Goal: Transaction & Acquisition: Subscribe to service/newsletter

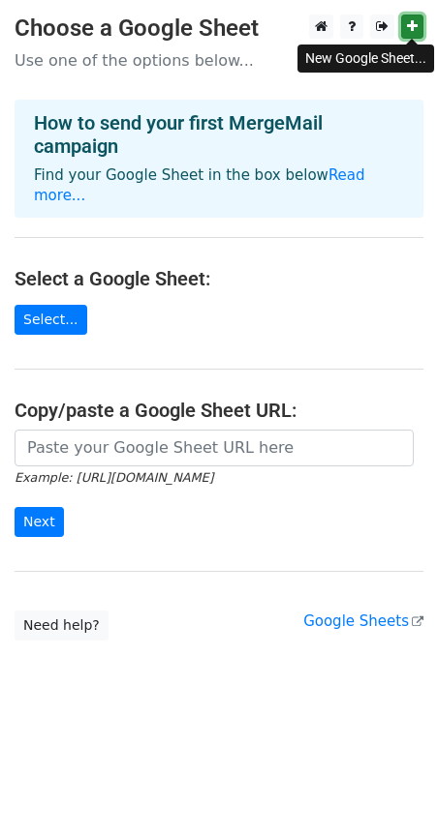
click at [413, 28] on icon at bounding box center [412, 26] width 11 height 14
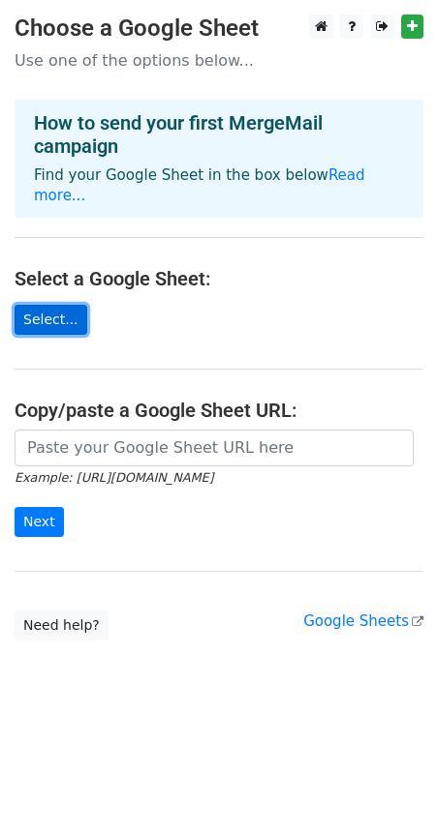
click at [56, 326] on link "Select..." at bounding box center [51, 320] width 73 height 30
click at [425, 24] on main "Choose a Google Sheet Use one of the options below... How to send your first Me…" at bounding box center [219, 328] width 438 height 626
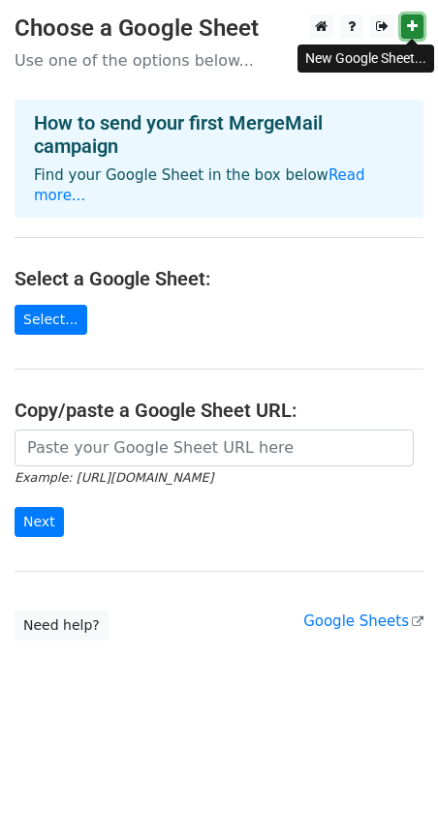
click at [414, 31] on icon at bounding box center [412, 26] width 11 height 14
click at [409, 28] on icon at bounding box center [412, 26] width 11 height 14
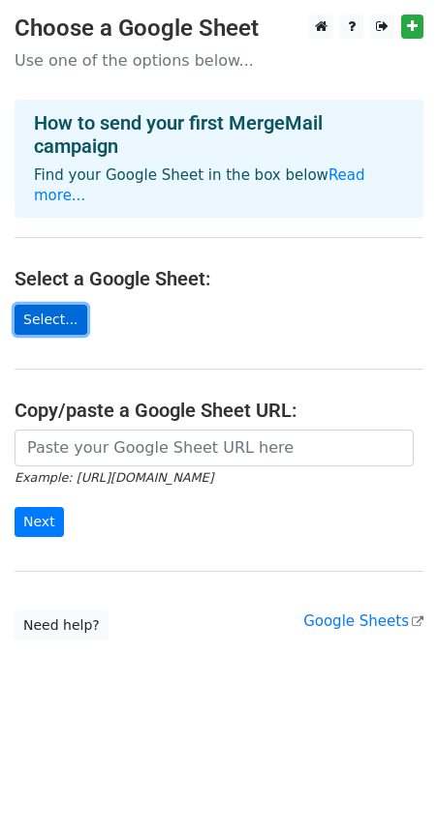
click at [63, 328] on link "Select..." at bounding box center [51, 320] width 73 height 30
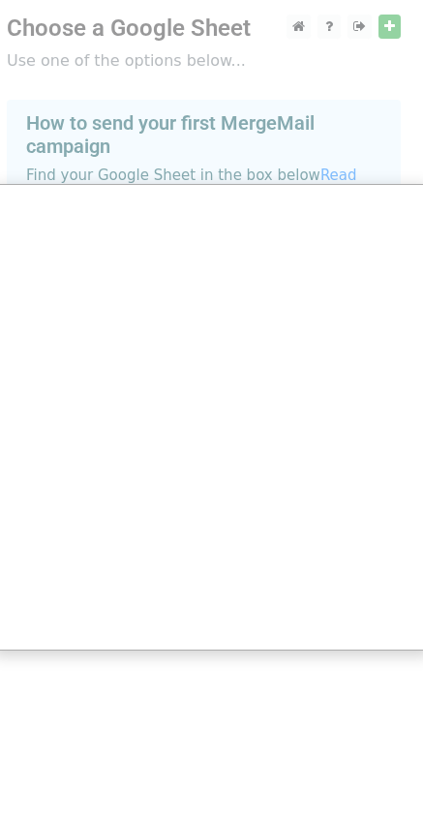
scroll to position [0, 16]
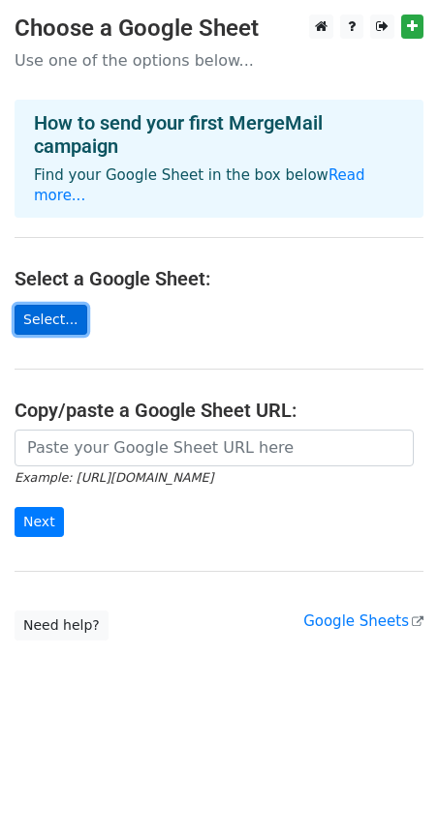
click at [60, 323] on link "Select..." at bounding box center [51, 320] width 73 height 30
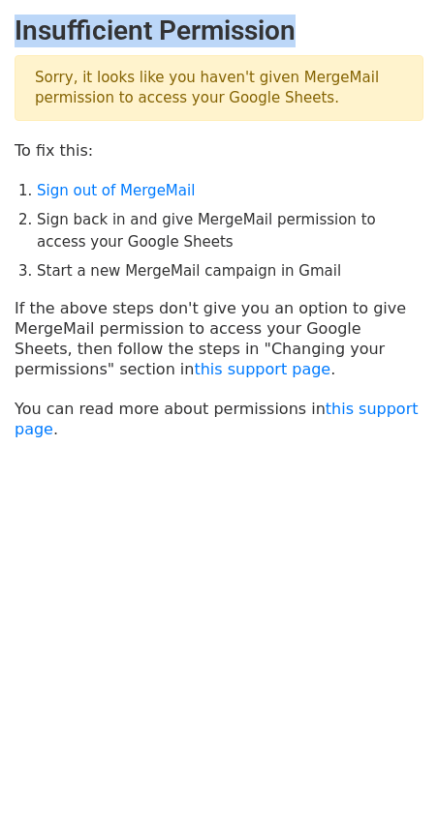
drag, startPoint x: 12, startPoint y: 29, endPoint x: 314, endPoint y: 44, distance: 302.4
click at [314, 44] on main "Insufficient Permission Sorry, it looks like you haven't given MergeMail permis…" at bounding box center [219, 227] width 438 height 425
click at [194, 377] on link "this support page" at bounding box center [262, 369] width 136 height 18
click at [21, 433] on link "this support page" at bounding box center [217, 419] width 404 height 39
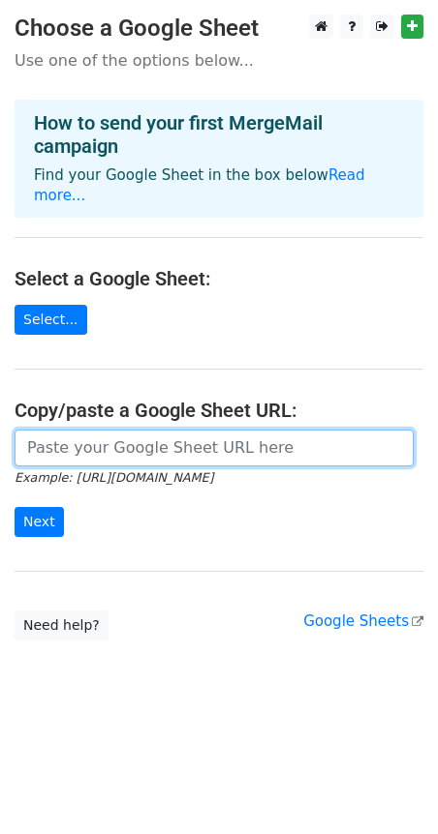
click at [98, 439] on input "url" at bounding box center [214, 448] width 399 height 37
paste input "https://docs.google.com/spreadsheets/d/1W3S34McwWa_zrnDwIPzVqBEyJFSTMoLHPpd5FSG…"
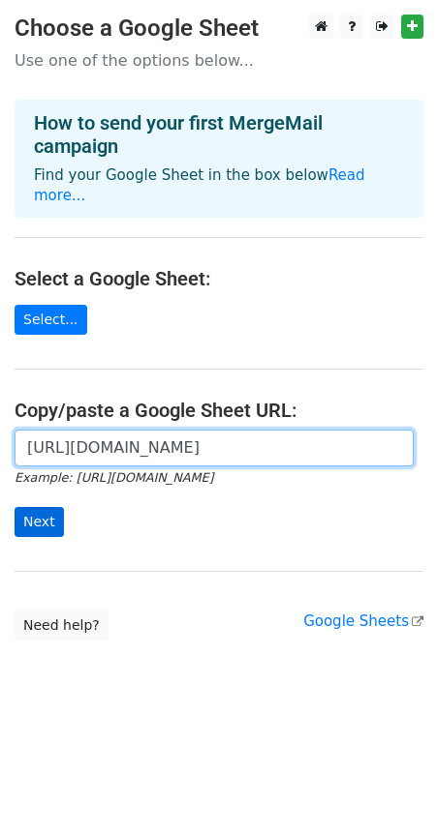
type input "https://docs.google.com/spreadsheets/d/1W3S34McwWa_zrnDwIPzVqBEyJFSTMoLHPpd5FSG…"
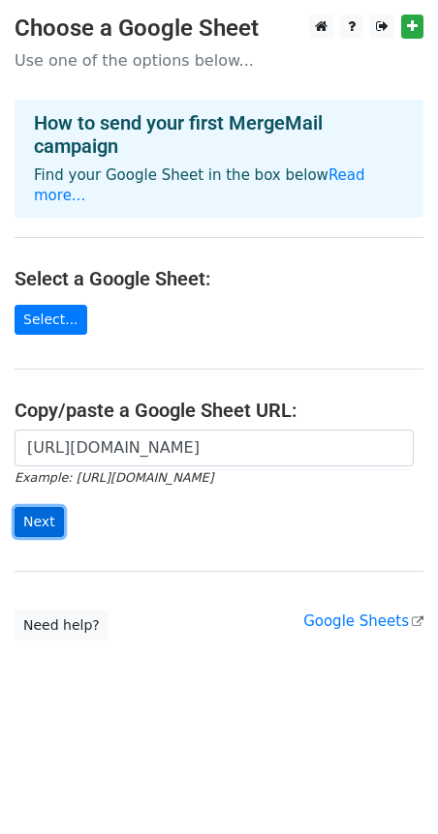
click at [42, 522] on input "Next" at bounding box center [39, 522] width 49 height 30
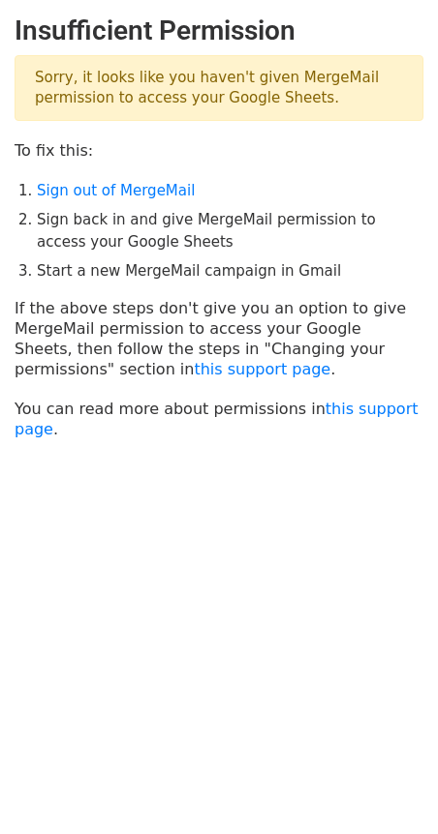
click at [248, 535] on body "Insufficient Permission Sorry, it looks like you haven't given MergeMail permis…" at bounding box center [219, 276] width 438 height 522
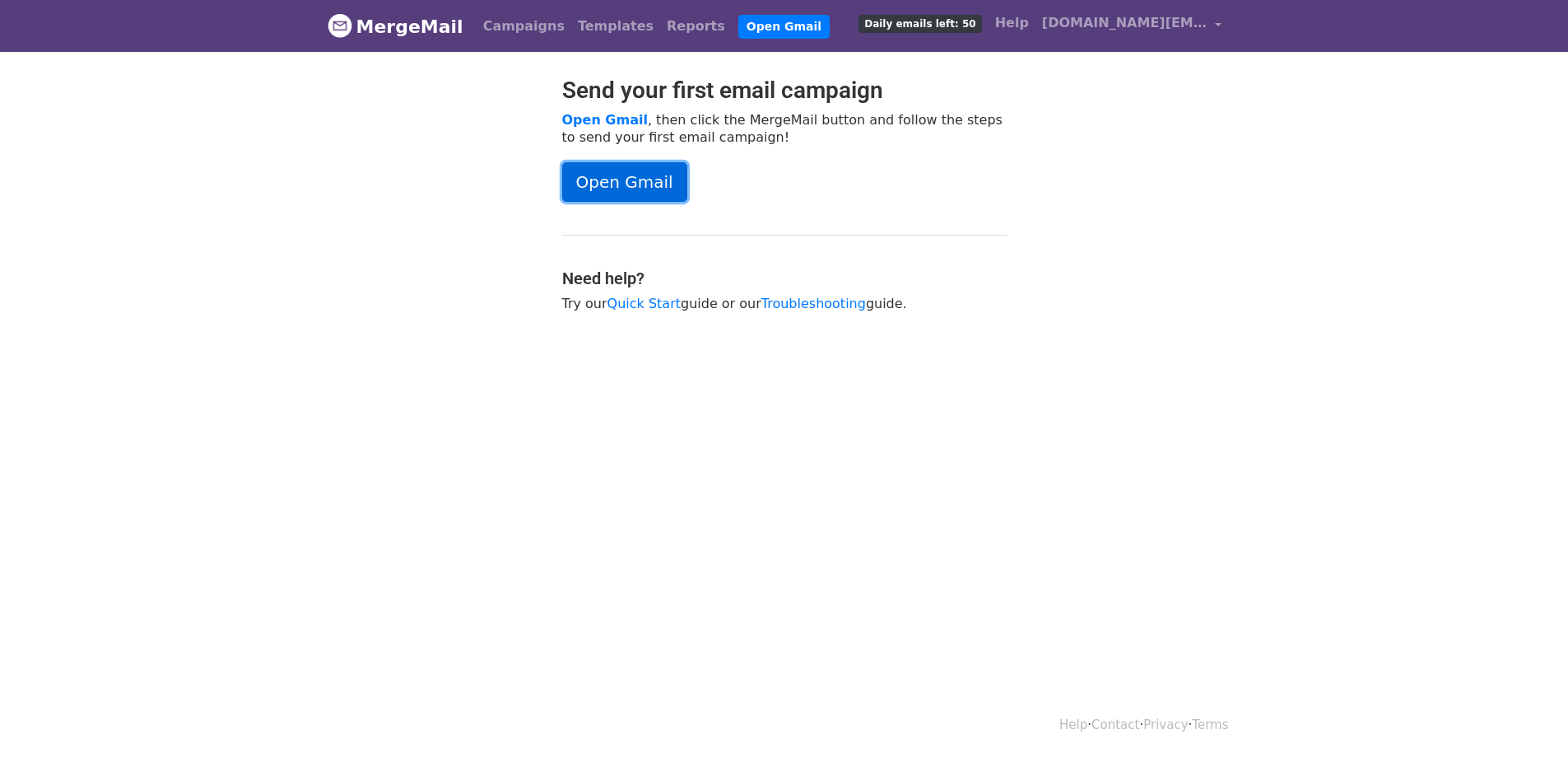
drag, startPoint x: 0, startPoint y: 0, endPoint x: 626, endPoint y: 177, distance: 650.5
click at [626, 177] on link "Open Gmail" at bounding box center [624, 182] width 125 height 39
click at [602, 184] on link "Open Gmail" at bounding box center [624, 182] width 125 height 39
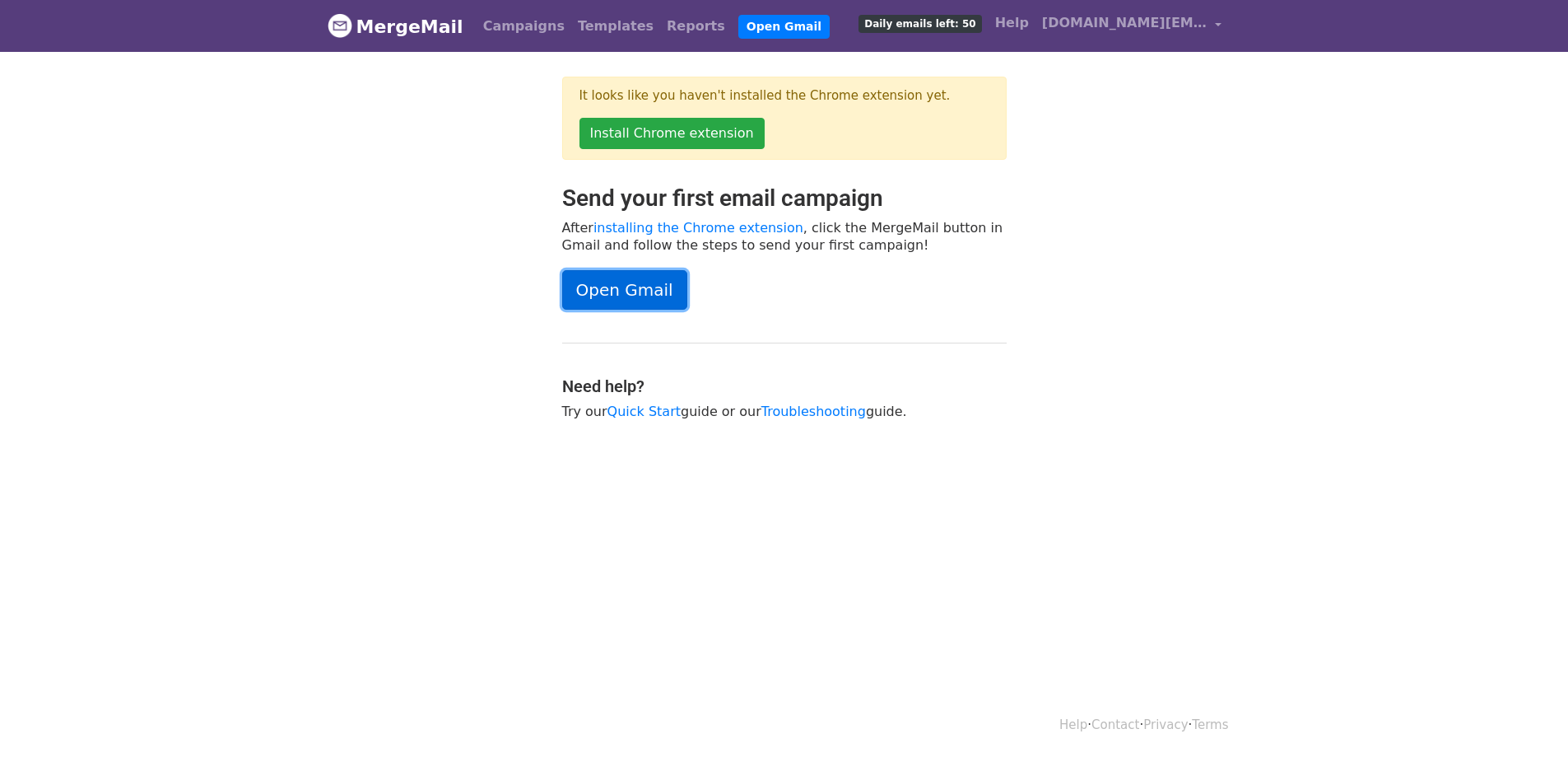
click at [622, 291] on link "Open Gmail" at bounding box center [624, 290] width 125 height 39
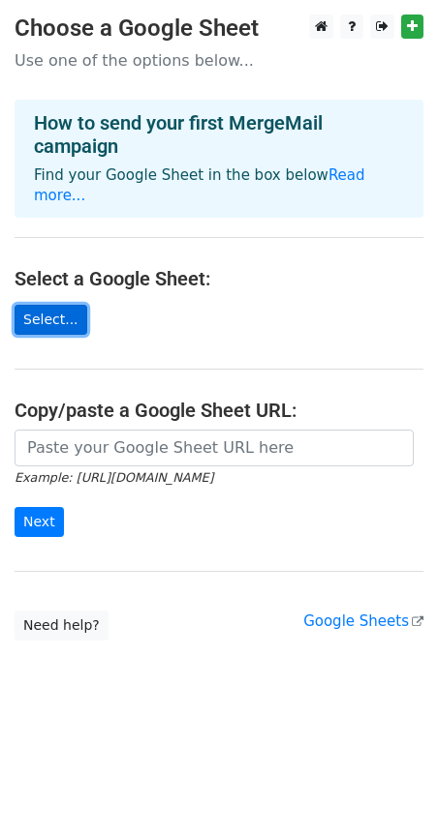
click at [67, 317] on link "Select..." at bounding box center [51, 320] width 73 height 30
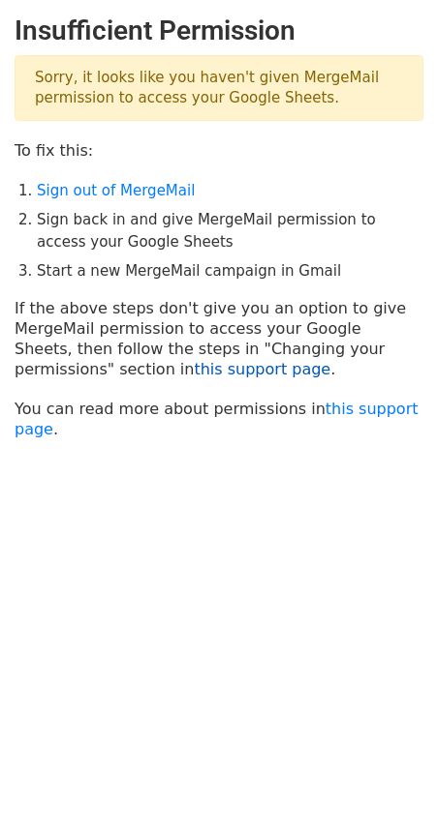
click at [194, 374] on link "this support page" at bounding box center [262, 369] width 136 height 18
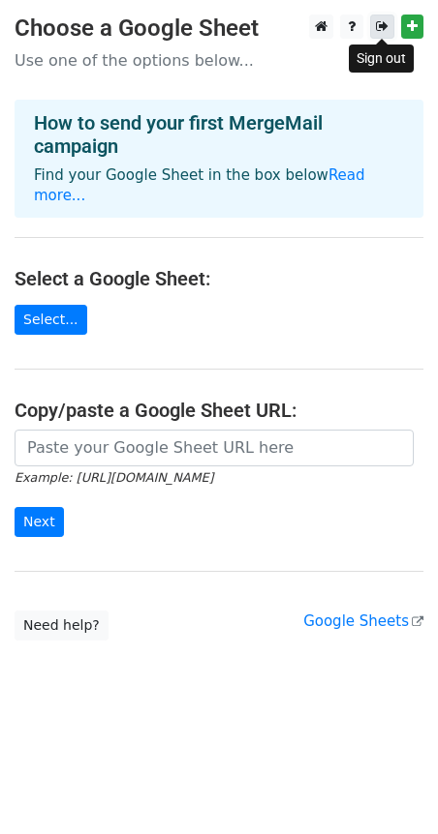
click at [383, 23] on icon at bounding box center [382, 26] width 13 height 14
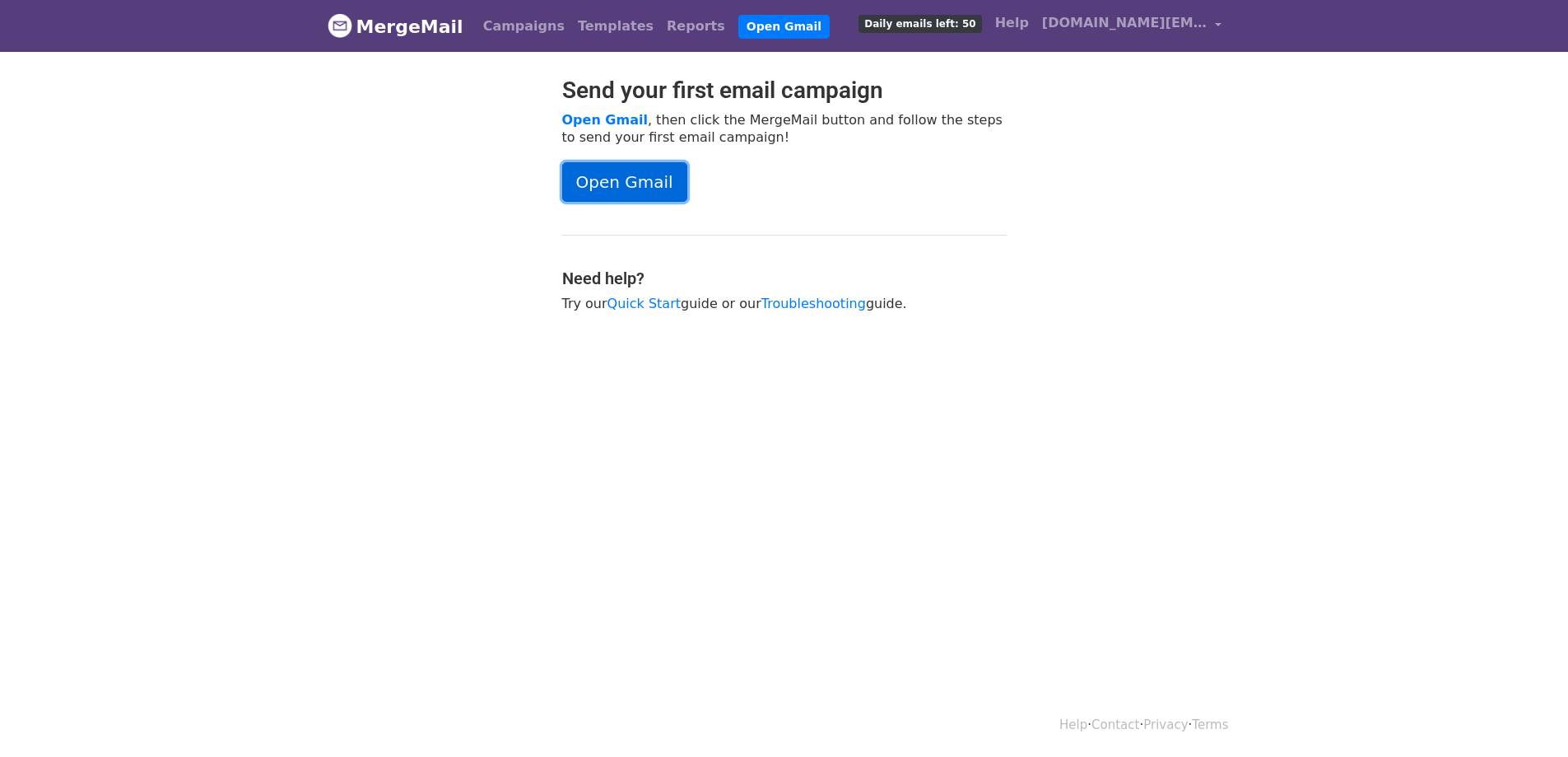
click at [648, 182] on link "Open Gmail" at bounding box center [624, 182] width 125 height 39
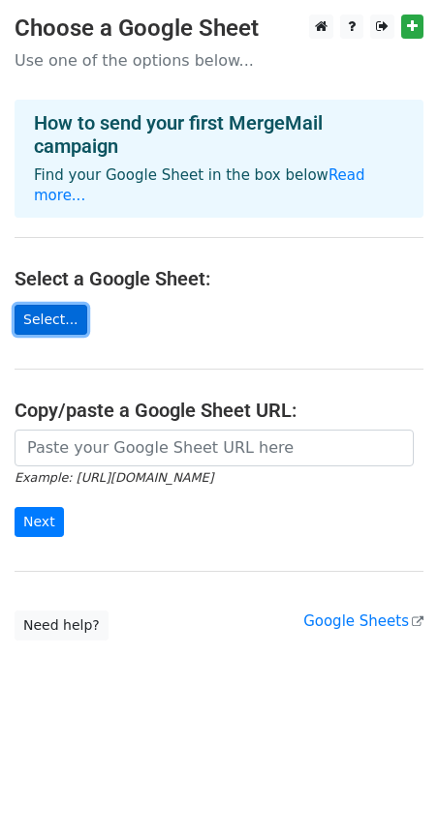
click at [56, 320] on link "Select..." at bounding box center [51, 320] width 73 height 30
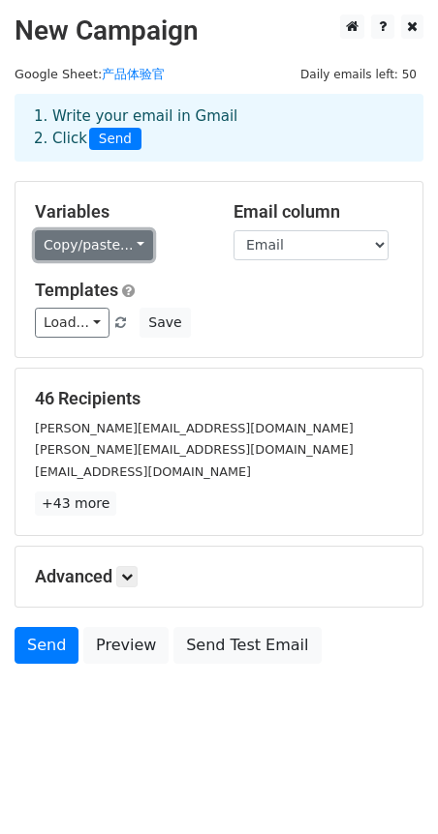
click at [129, 247] on link "Copy/paste..." at bounding box center [94, 245] width 118 height 30
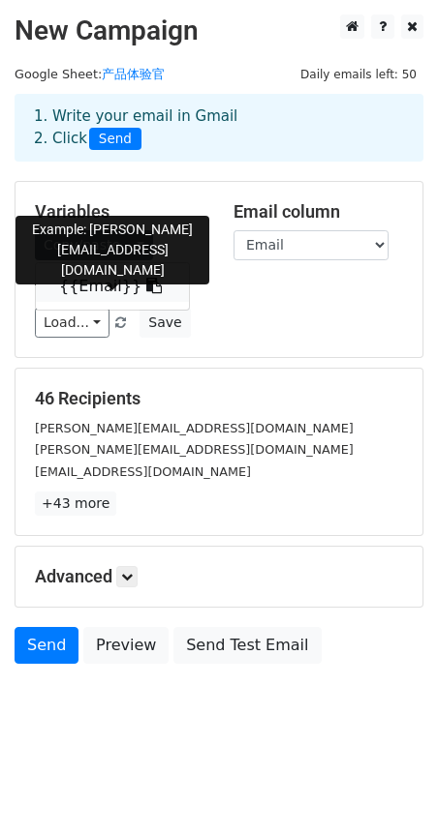
click at [108, 285] on link "{{Email}}" at bounding box center [112, 286] width 153 height 31
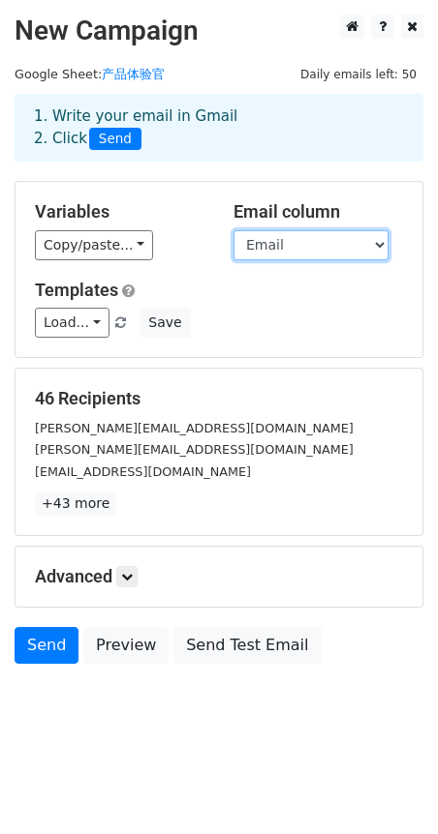
click at [313, 249] on select "Email" at bounding box center [310, 245] width 155 height 30
click at [160, 428] on small "[PERSON_NAME][EMAIL_ADDRESS][DOMAIN_NAME]" at bounding box center [194, 428] width 318 height 15
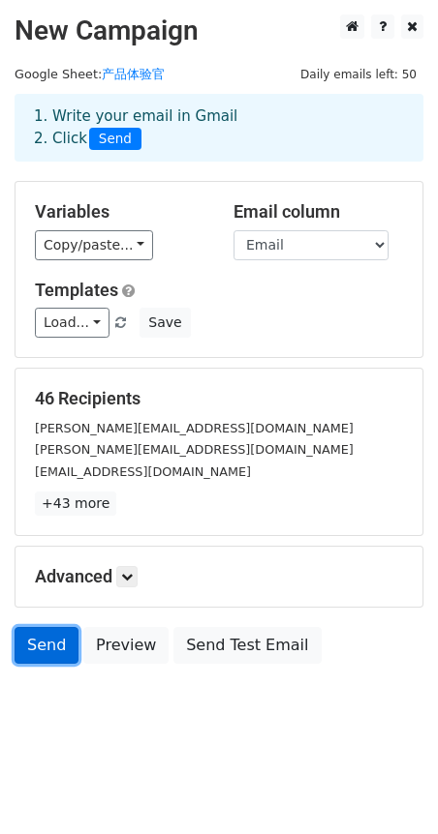
click at [35, 643] on link "Send" at bounding box center [47, 645] width 64 height 37
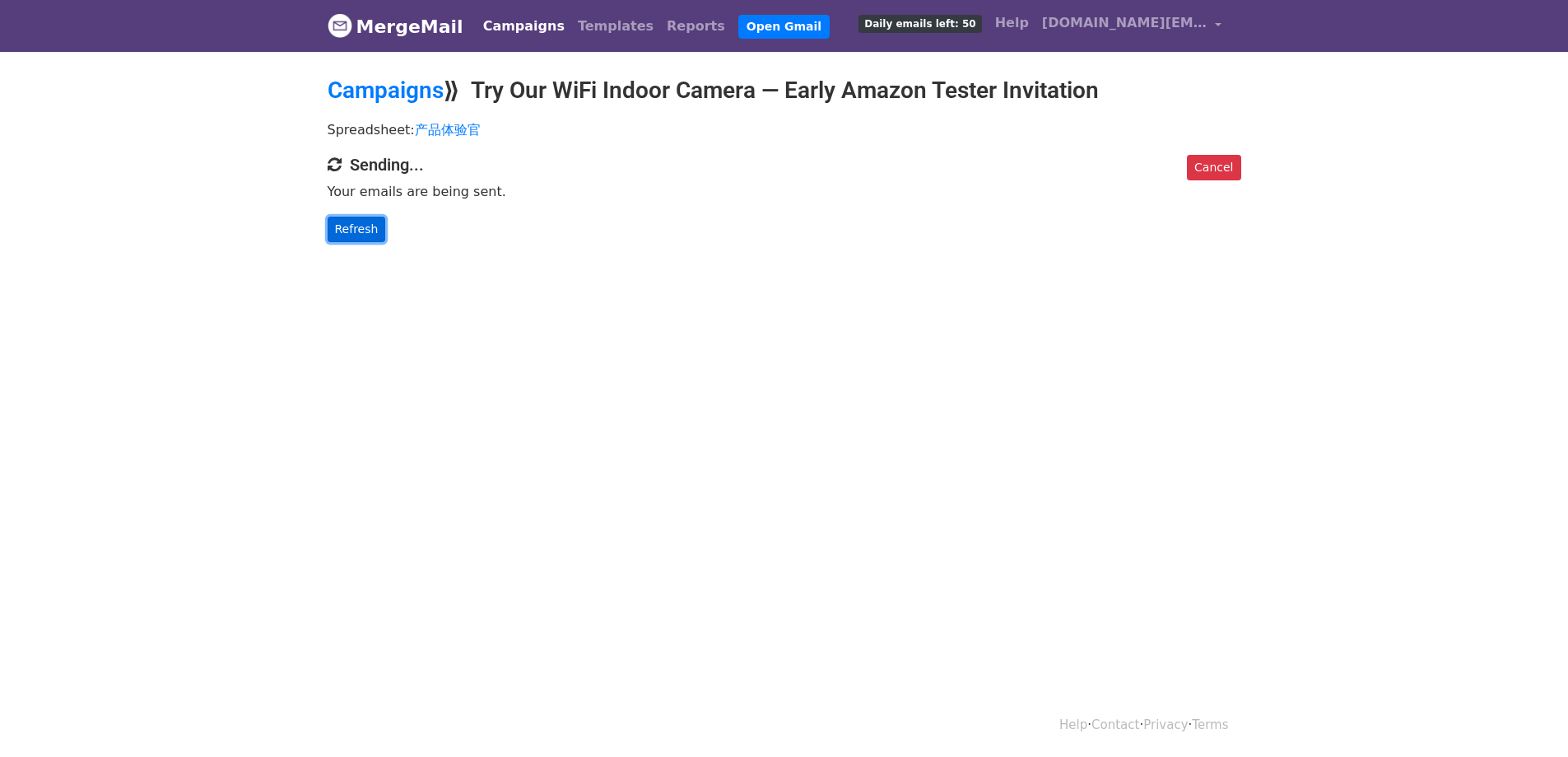
click at [372, 236] on link "Refresh" at bounding box center [356, 230] width 59 height 26
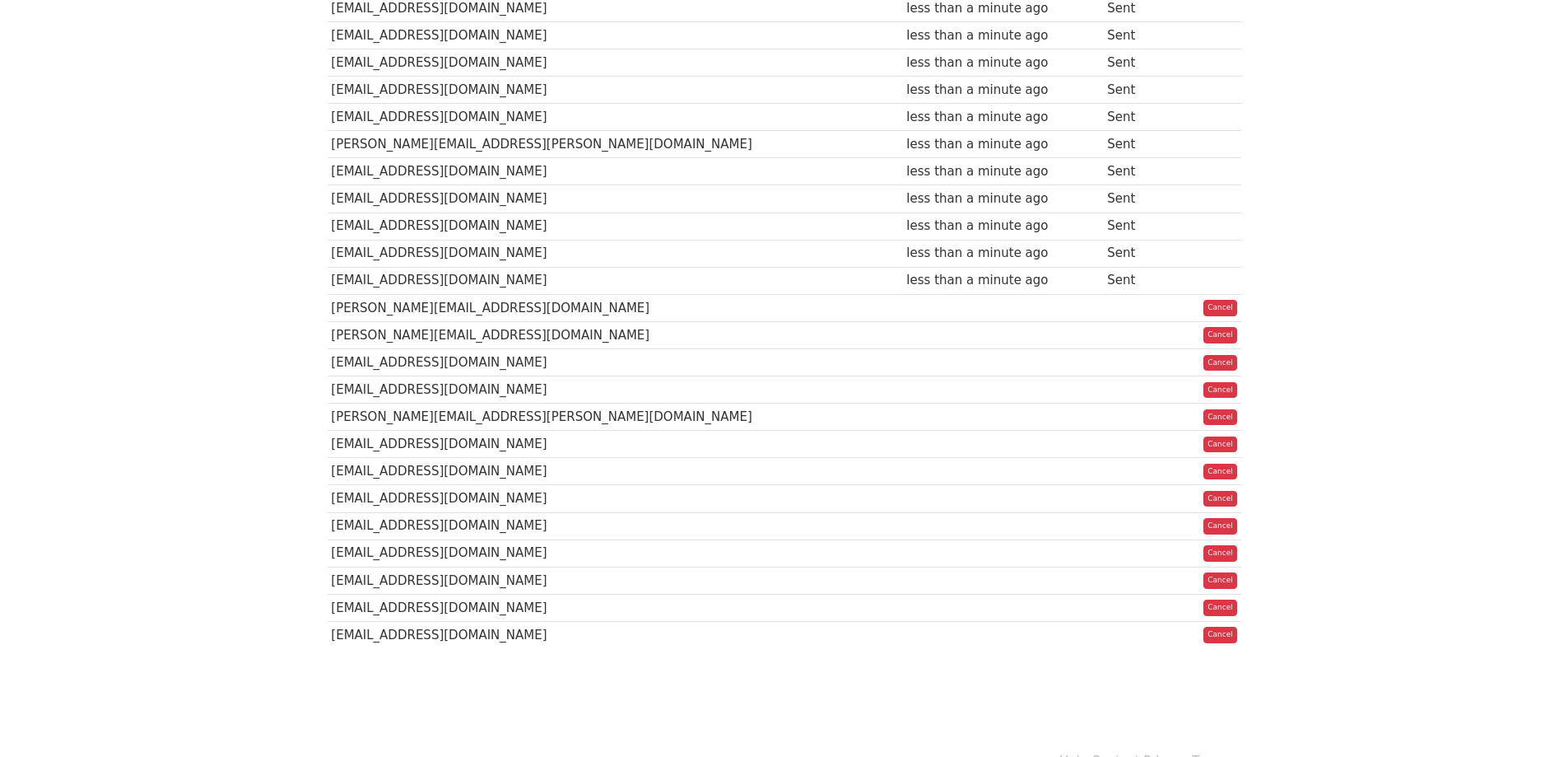
scroll to position [920, 0]
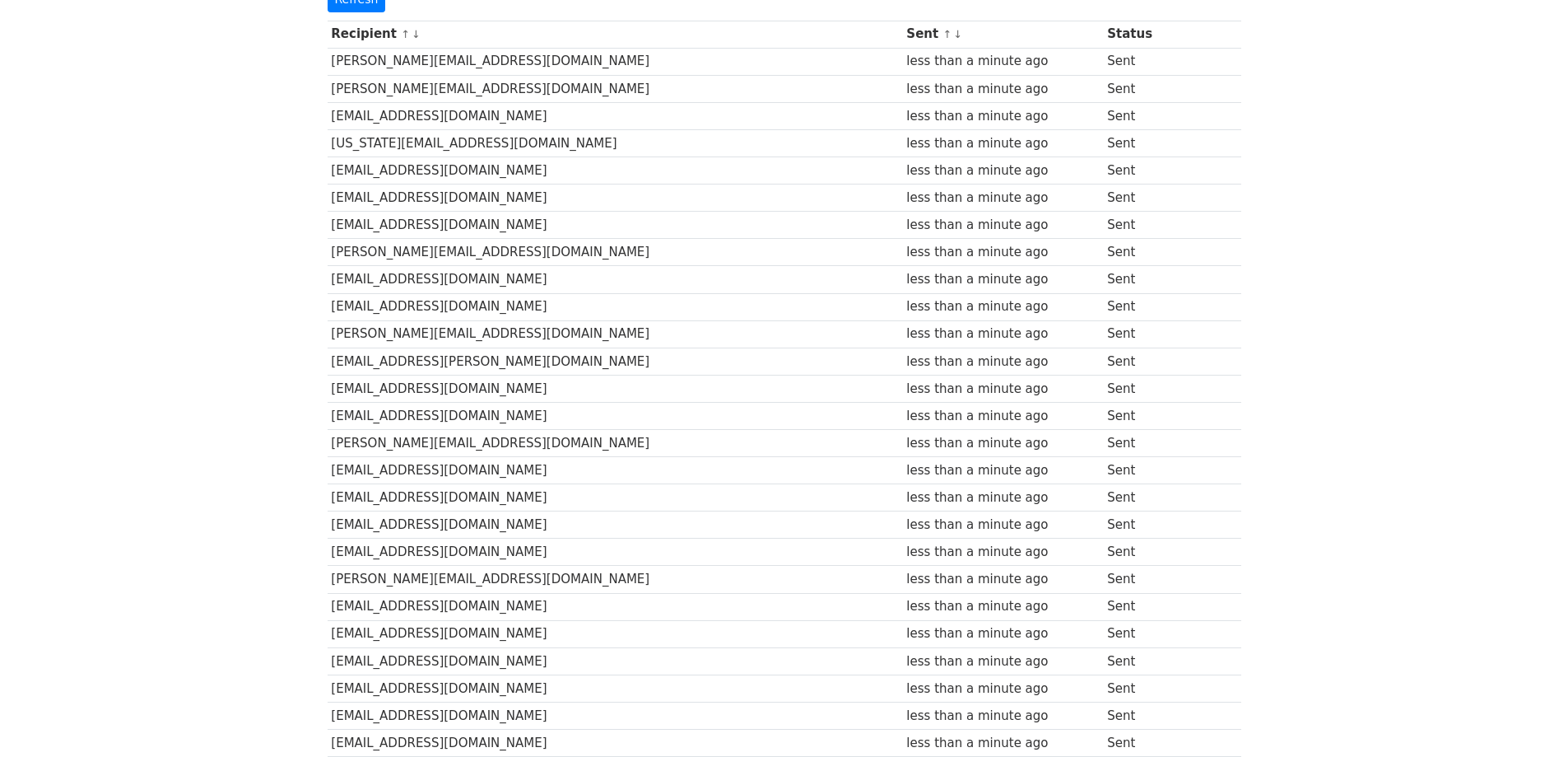
scroll to position [14, 0]
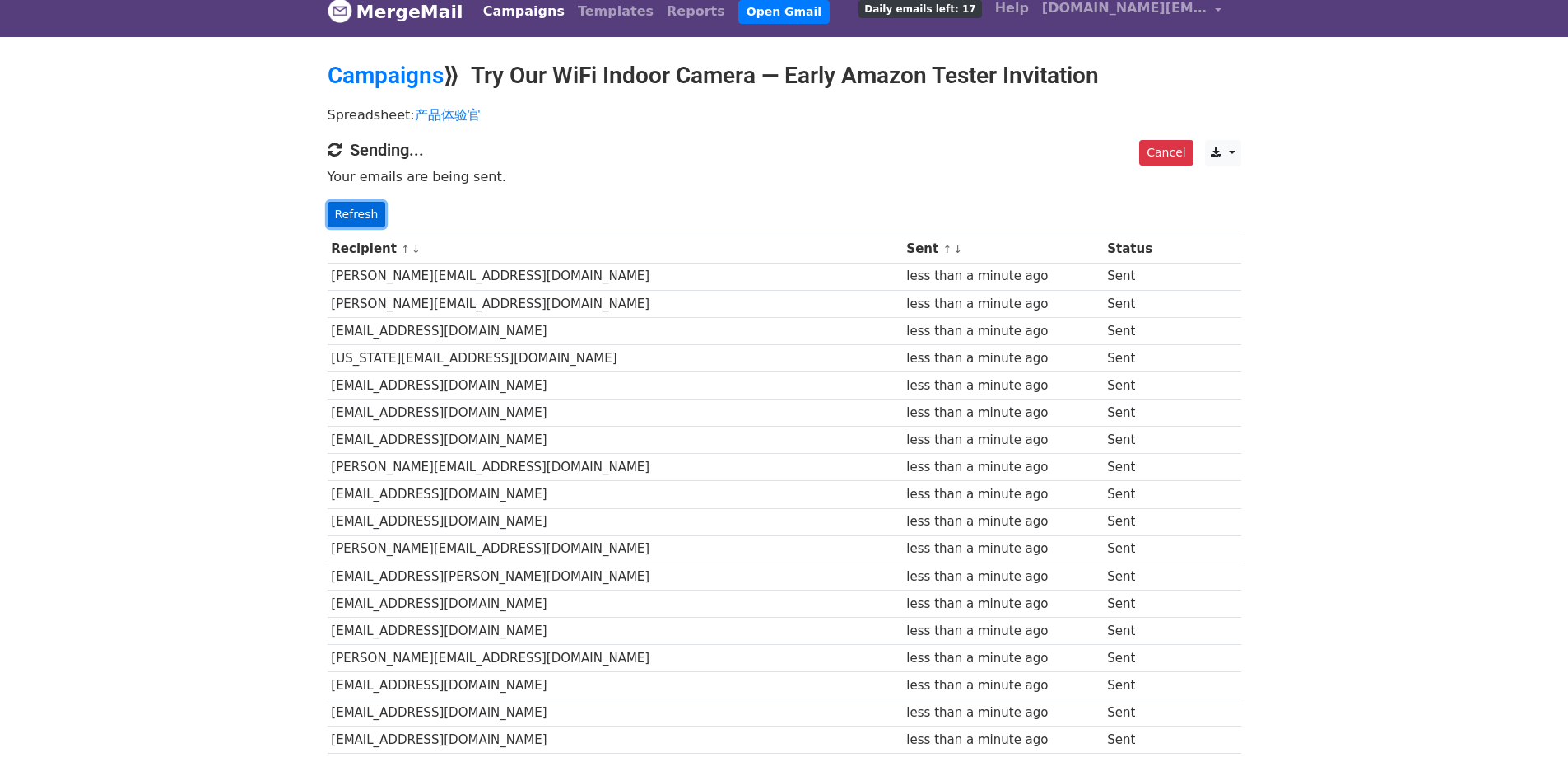
click at [366, 211] on link "Refresh" at bounding box center [356, 214] width 59 height 26
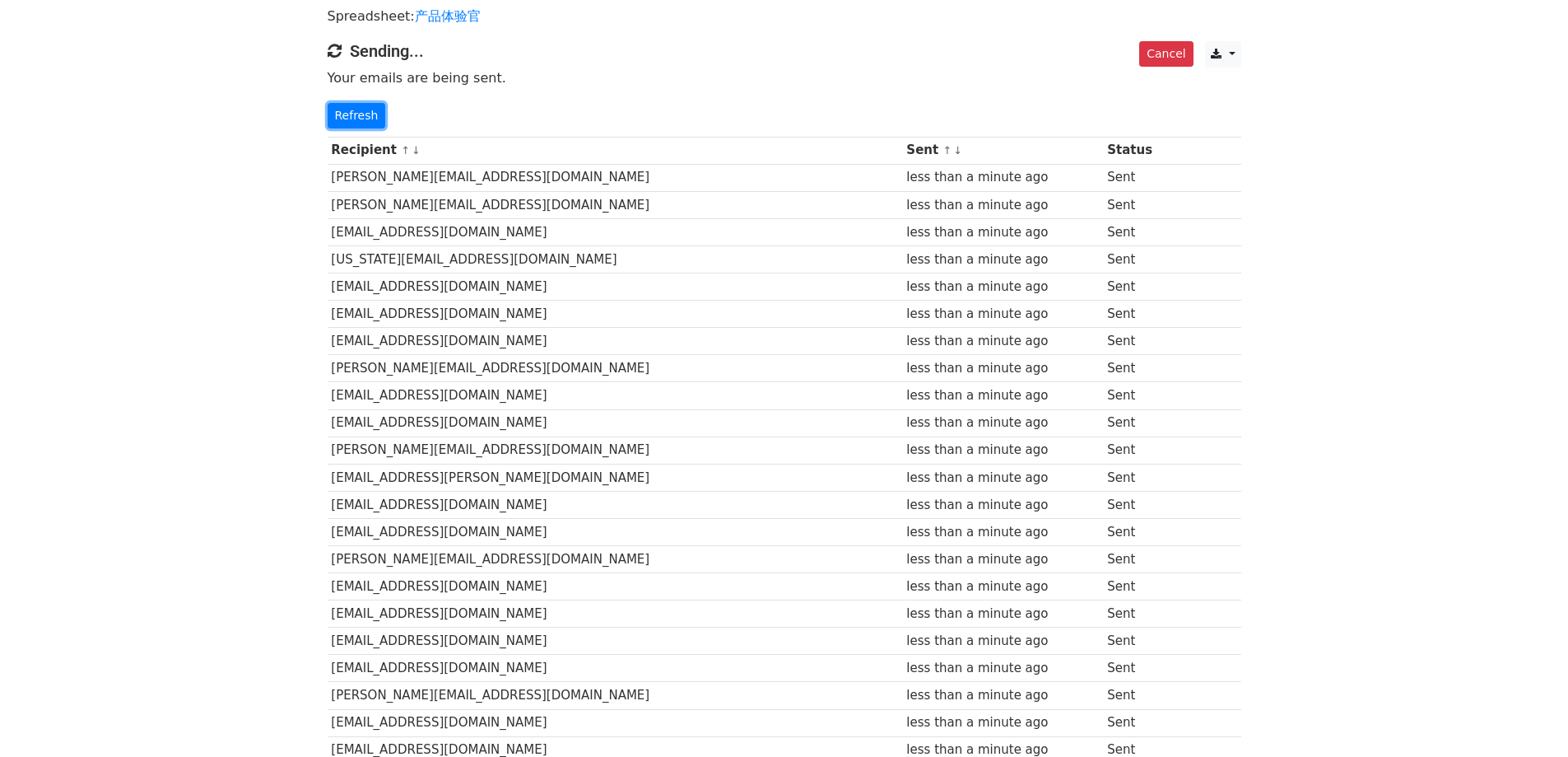
scroll to position [400, 0]
